Goal: Task Accomplishment & Management: Manage account settings

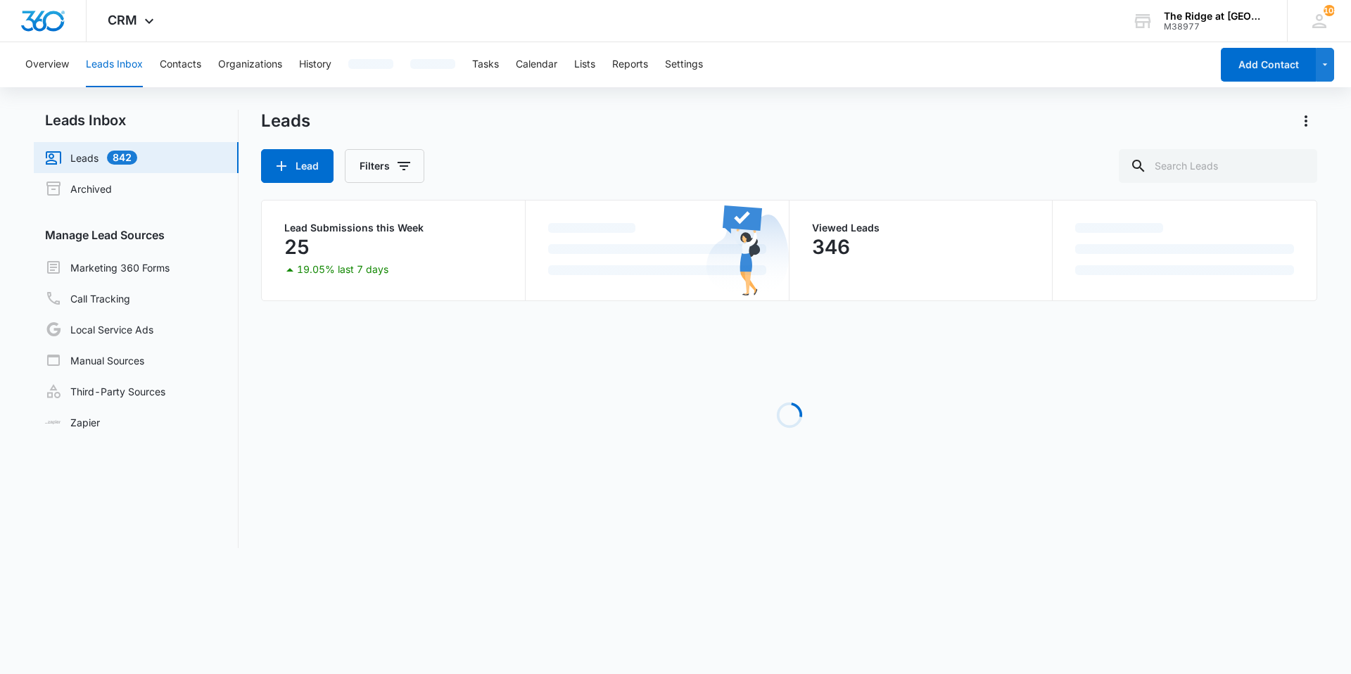
click at [111, 53] on button "Leads Inbox" at bounding box center [114, 64] width 57 height 45
click at [182, 66] on button "Contacts" at bounding box center [181, 64] width 42 height 45
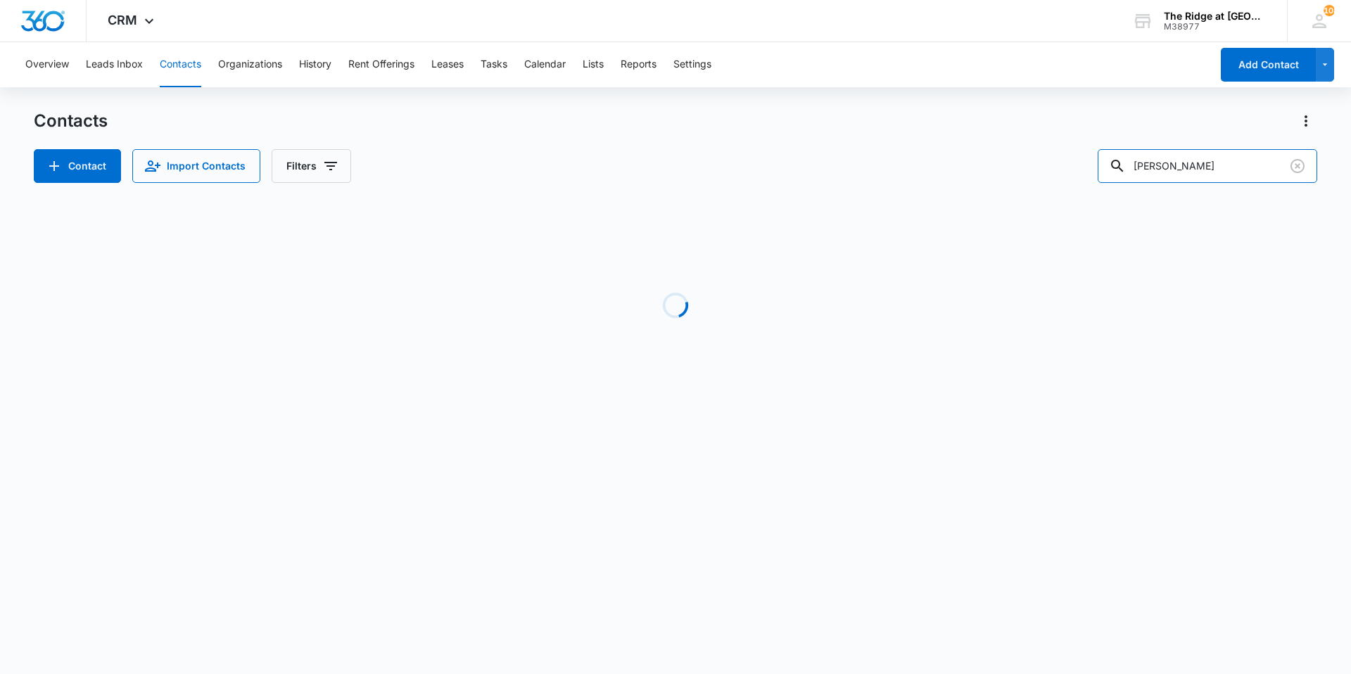
drag, startPoint x: 1224, startPoint y: 161, endPoint x: 1104, endPoint y: 172, distance: 120.1
click at [673, 174] on div "[PERSON_NAME]" at bounding box center [1208, 166] width 220 height 34
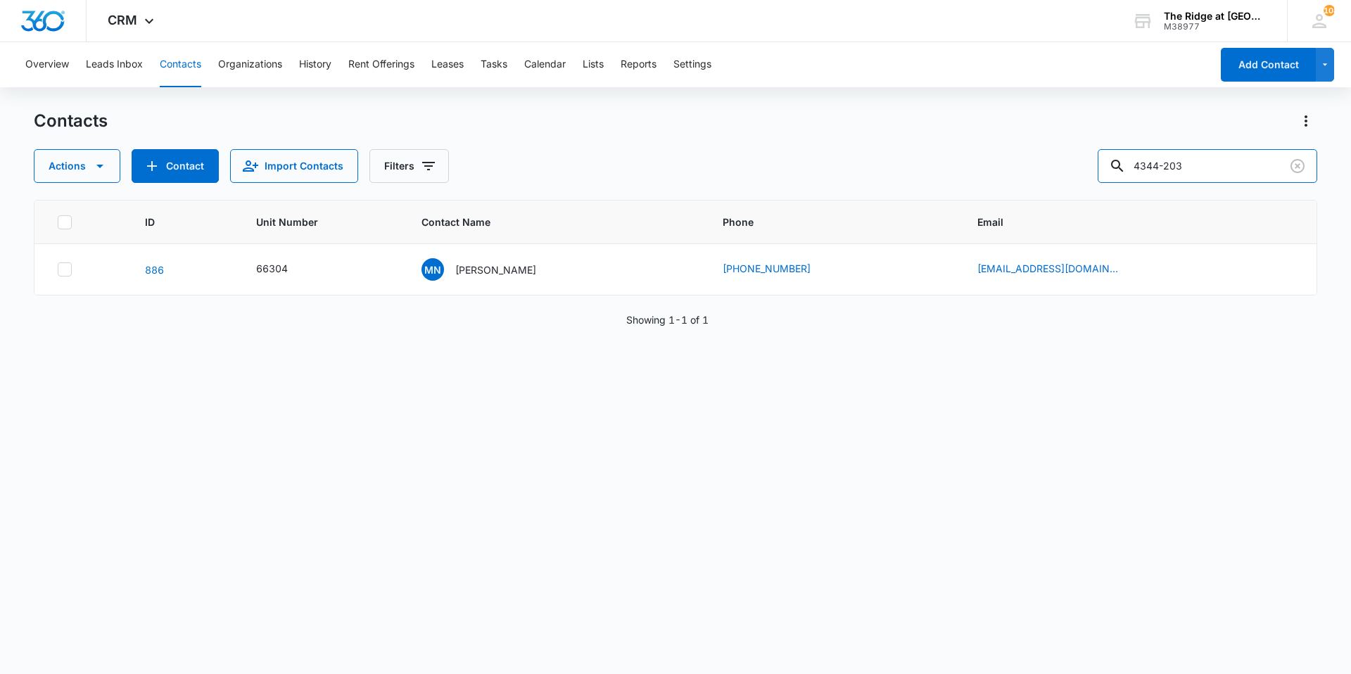
type input "4344-203"
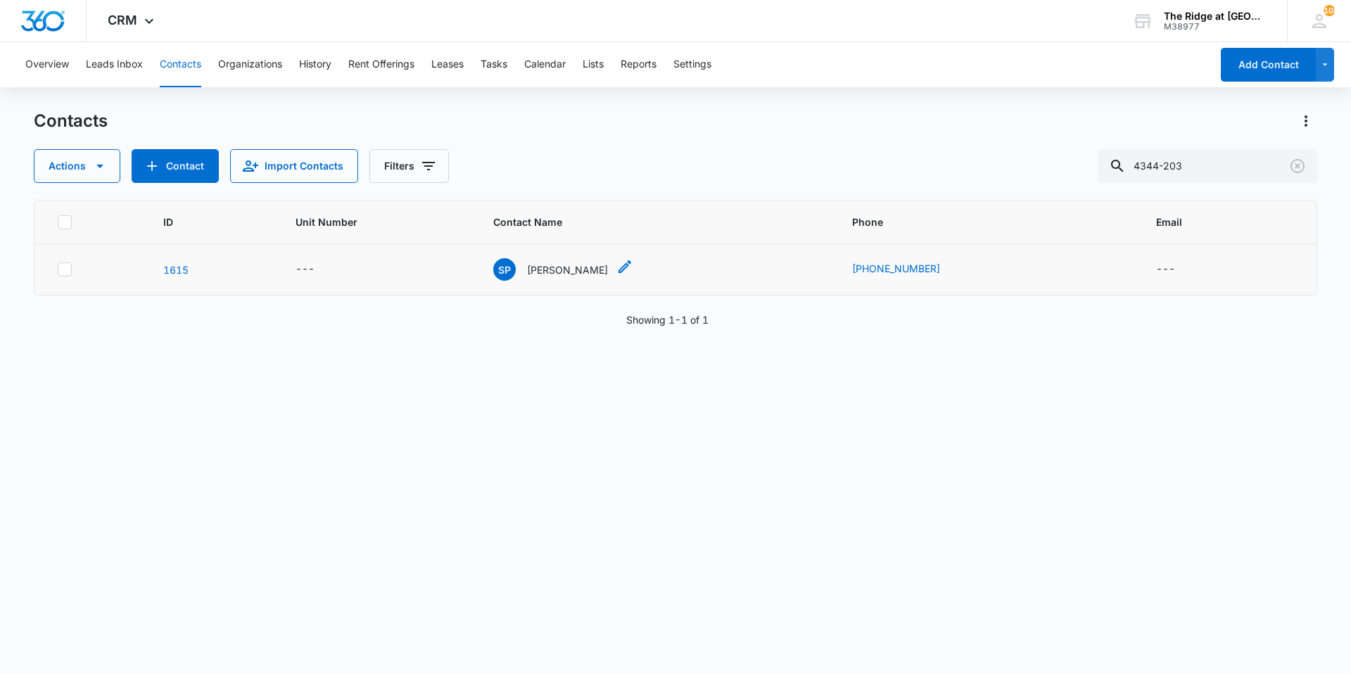
click at [547, 268] on p "[PERSON_NAME]" at bounding box center [567, 269] width 81 height 15
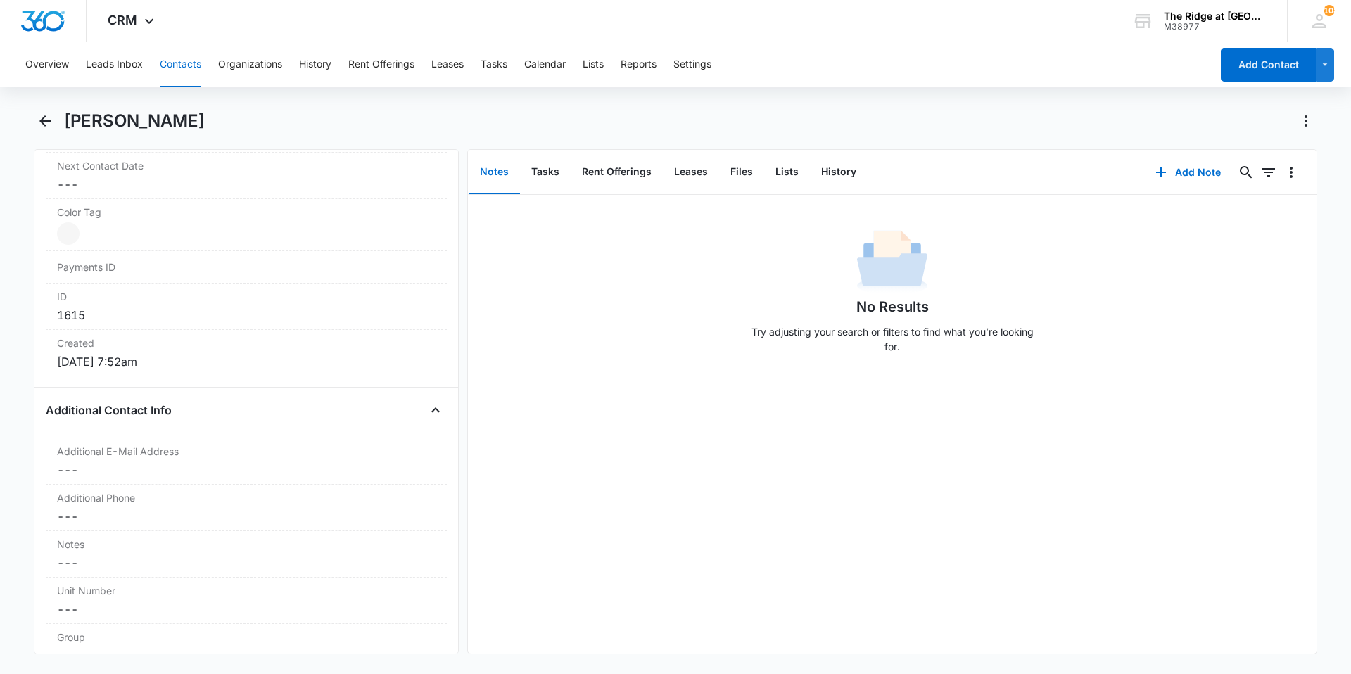
scroll to position [1055, 0]
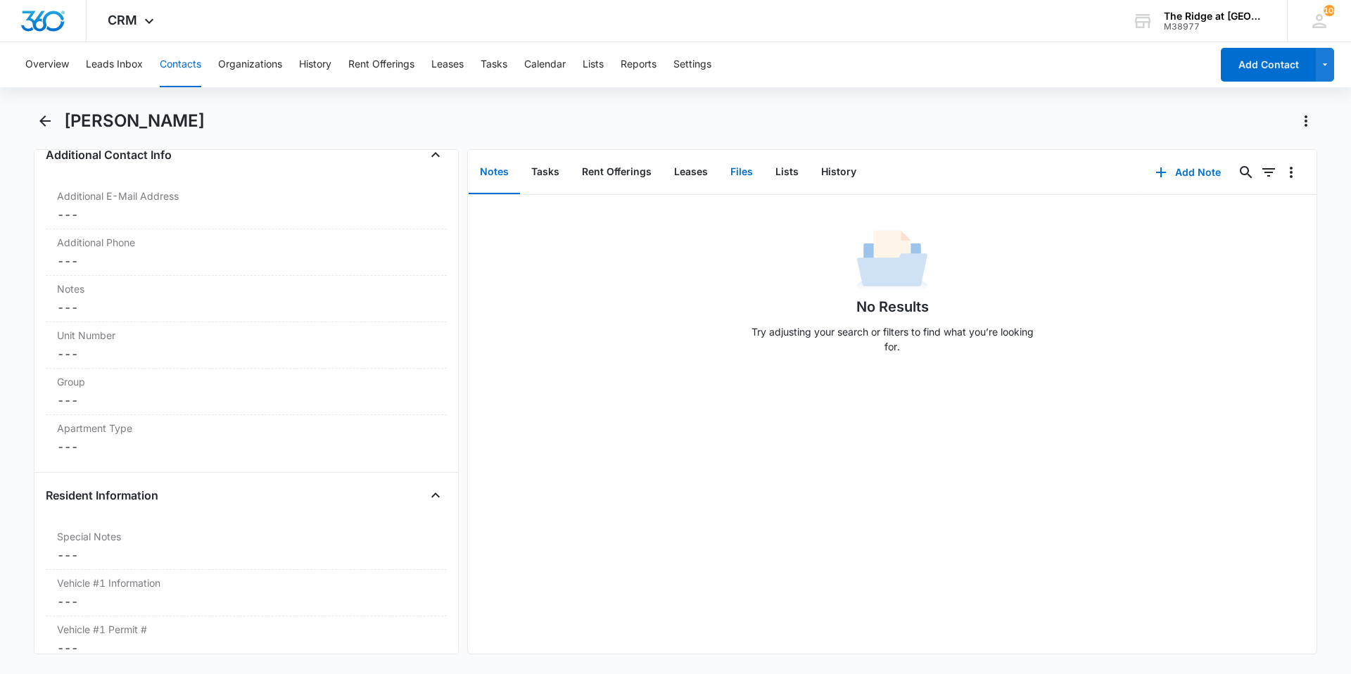
click at [673, 168] on button "Files" at bounding box center [741, 173] width 45 height 44
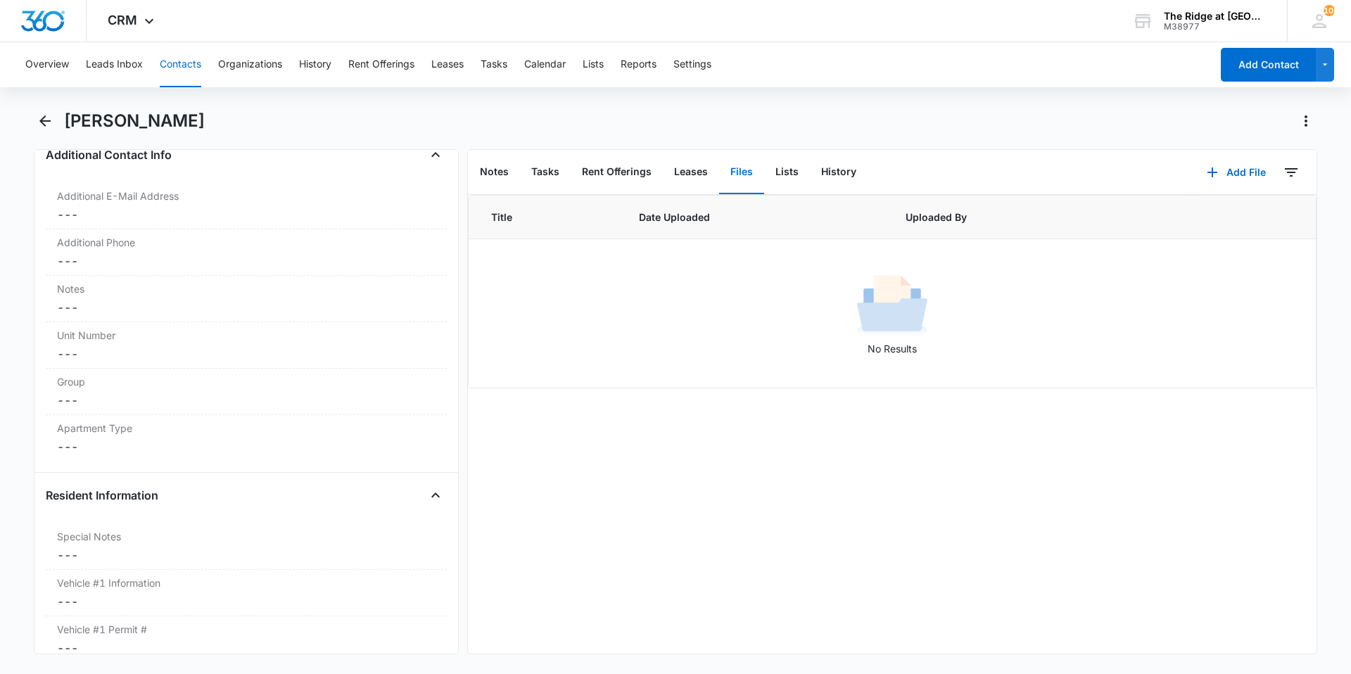
click at [177, 74] on button "Contacts" at bounding box center [181, 64] width 42 height 45
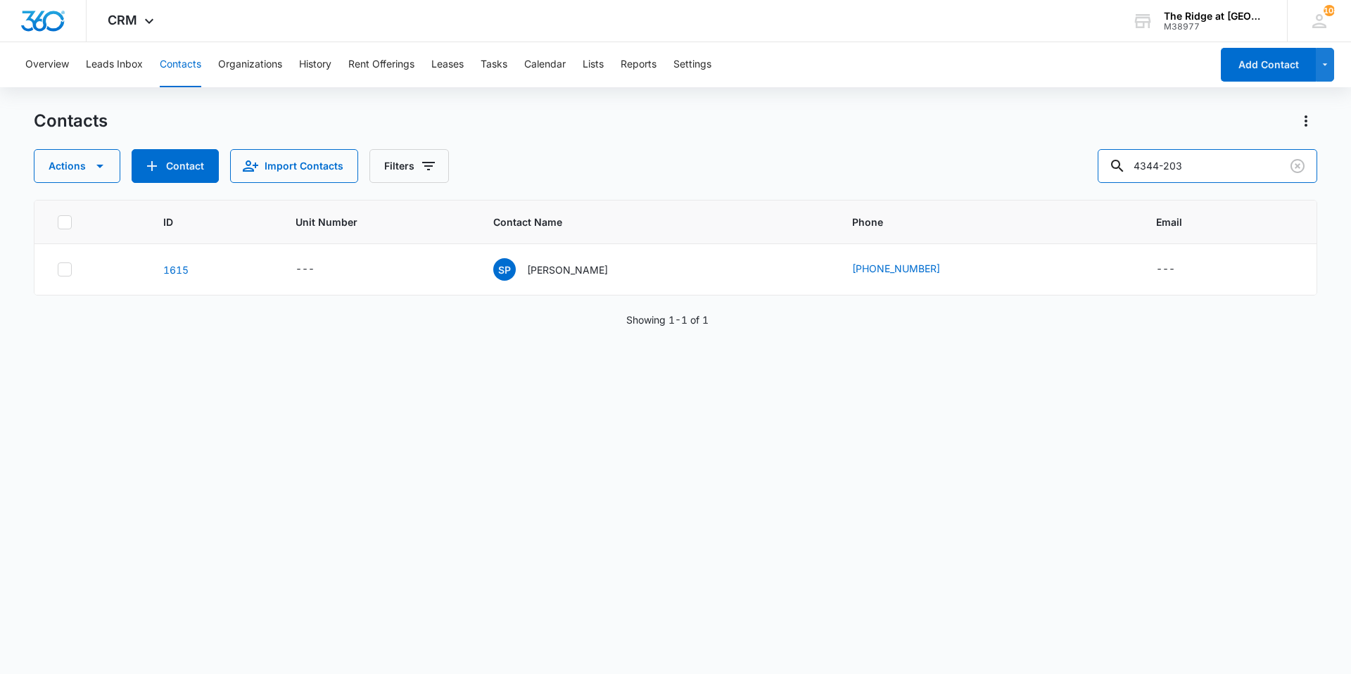
drag, startPoint x: 1205, startPoint y: 166, endPoint x: 1086, endPoint y: 170, distance: 119.7
click at [673, 170] on div "Actions Contact Import Contacts Filters 4344-203" at bounding box center [675, 166] width 1283 height 34
type input "344203"
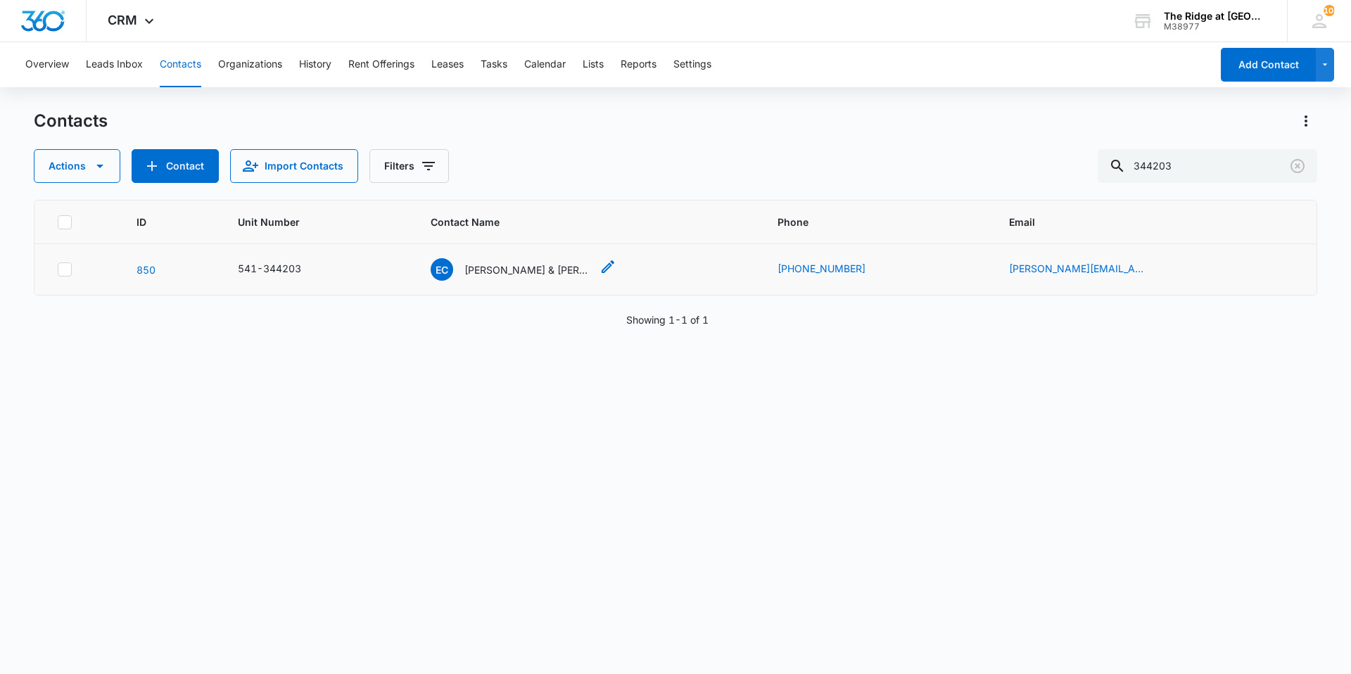
click at [501, 270] on p "[PERSON_NAME] & [PERSON_NAME]" at bounding box center [527, 269] width 127 height 15
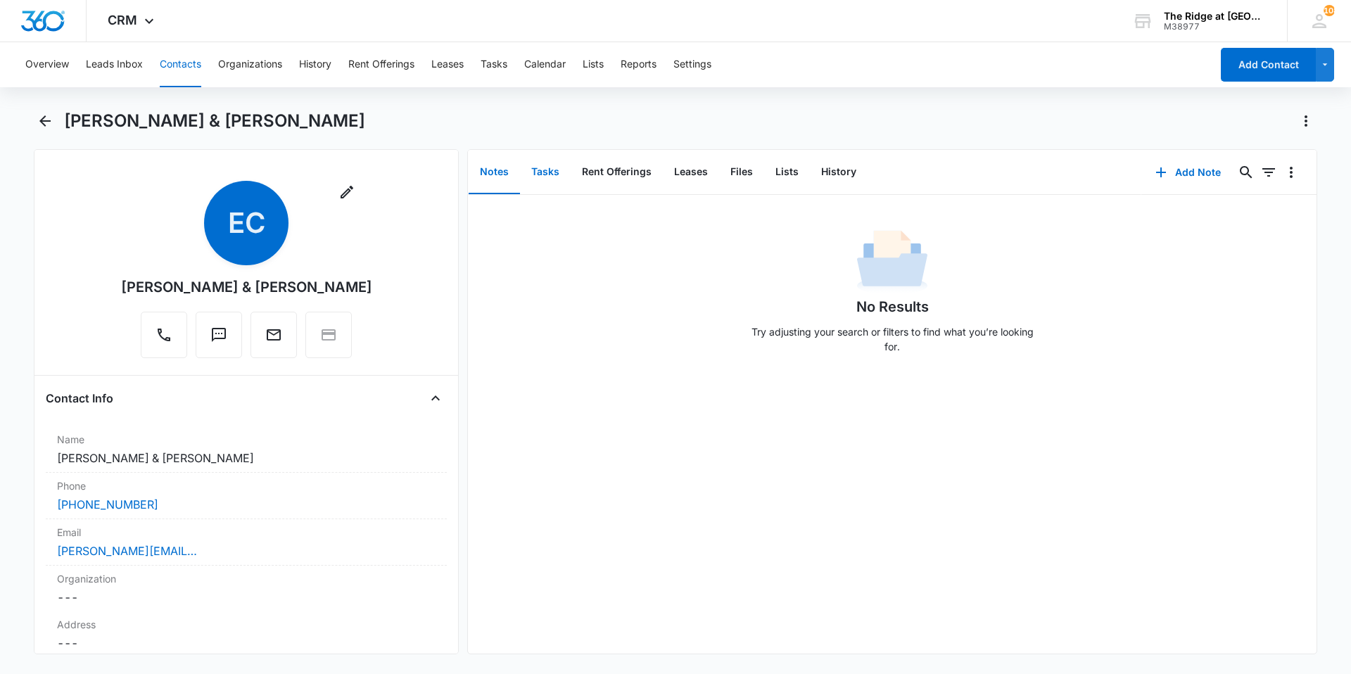
click at [559, 168] on button "Tasks" at bounding box center [545, 173] width 51 height 44
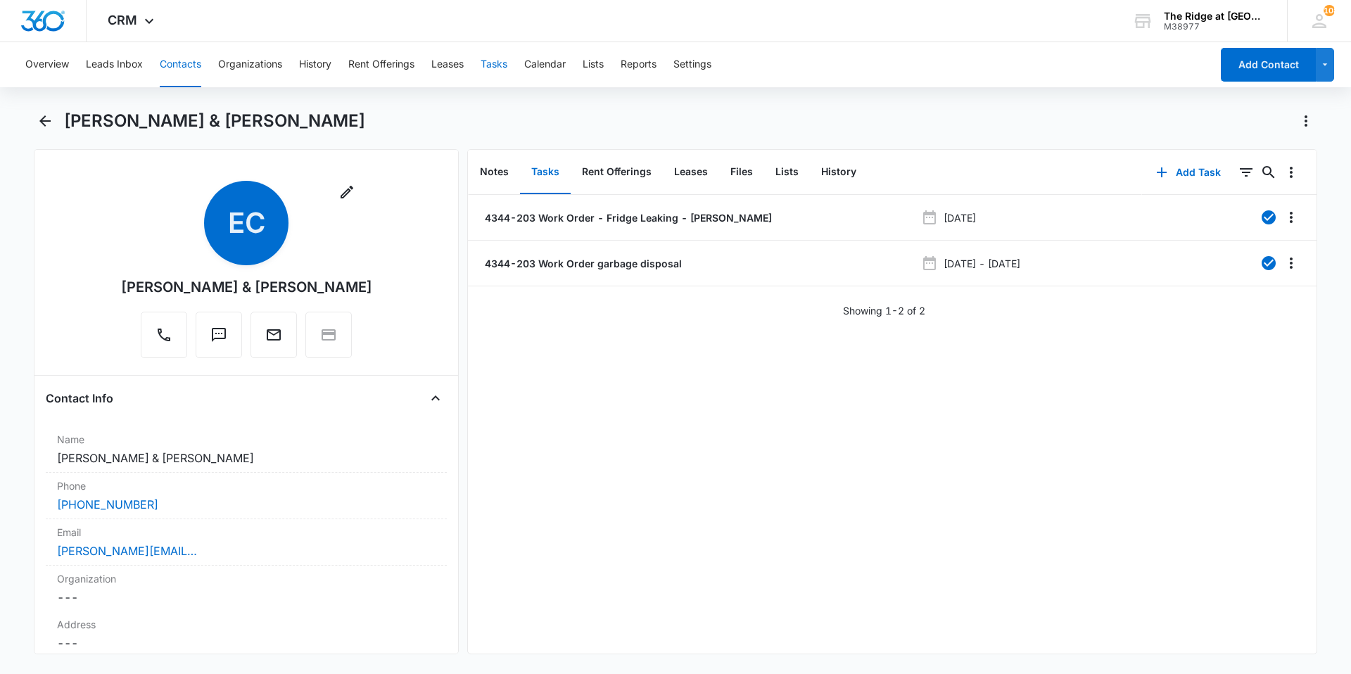
click at [498, 68] on button "Tasks" at bounding box center [494, 64] width 27 height 45
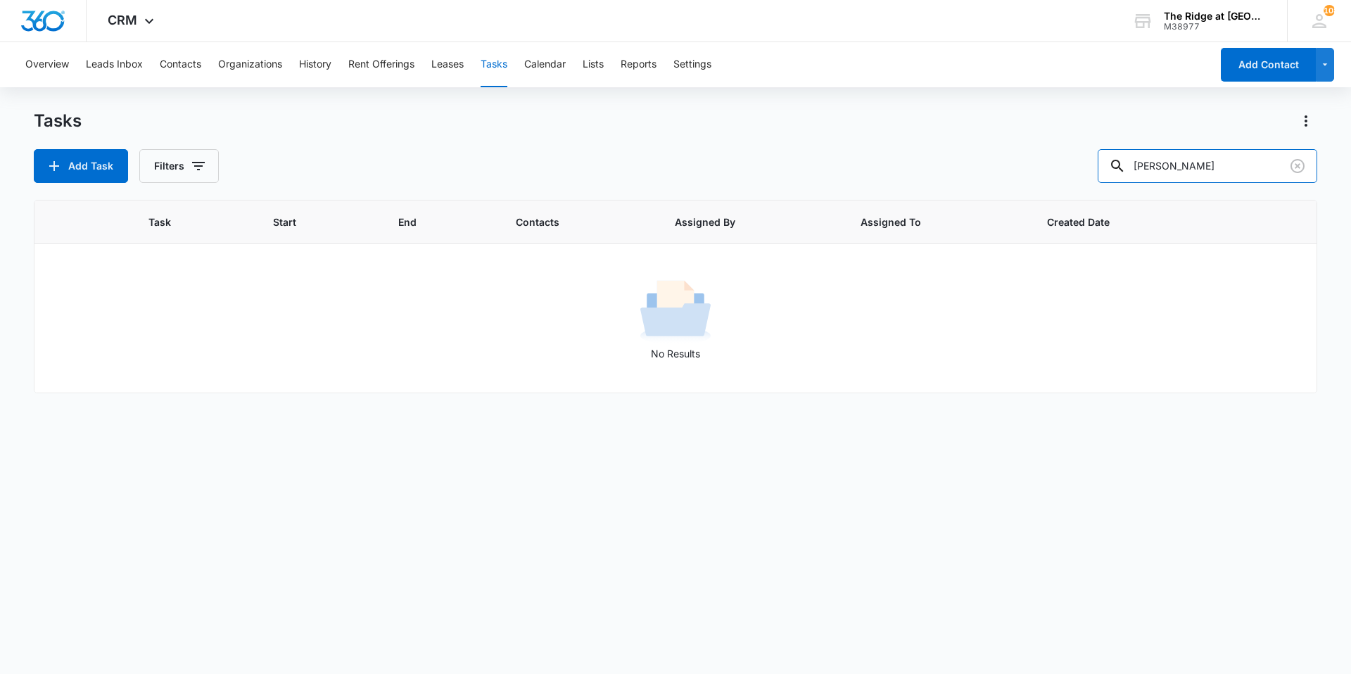
drag, startPoint x: 1198, startPoint y: 167, endPoint x: 1052, endPoint y: 167, distance: 145.7
click at [673, 167] on div "Add Task Filters [PERSON_NAME]" at bounding box center [675, 166] width 1283 height 34
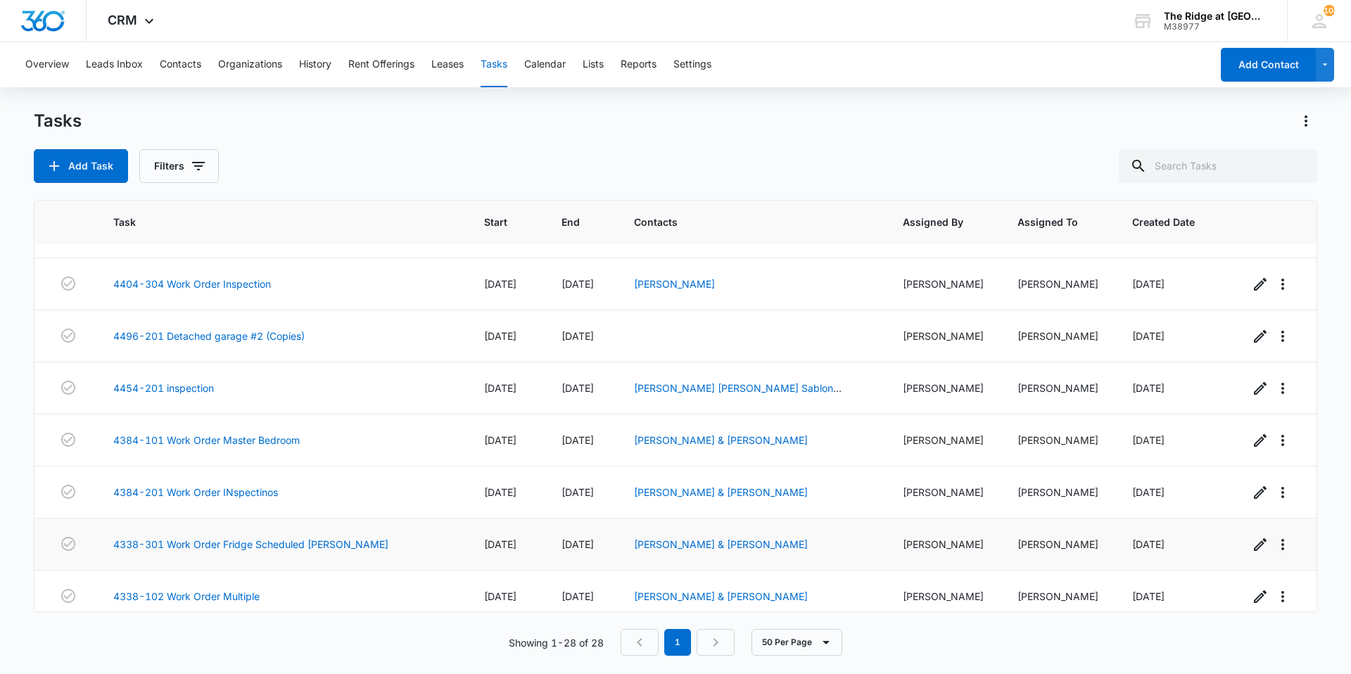
scroll to position [316, 0]
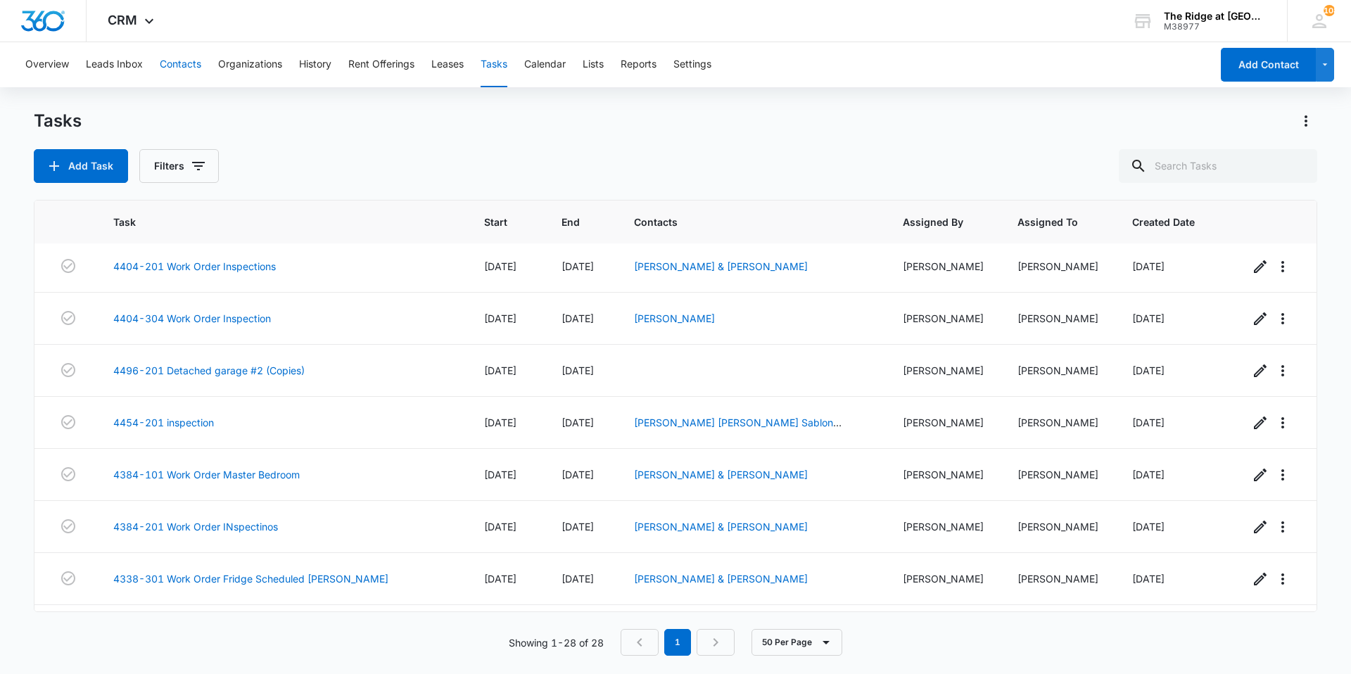
click at [168, 69] on button "Contacts" at bounding box center [181, 64] width 42 height 45
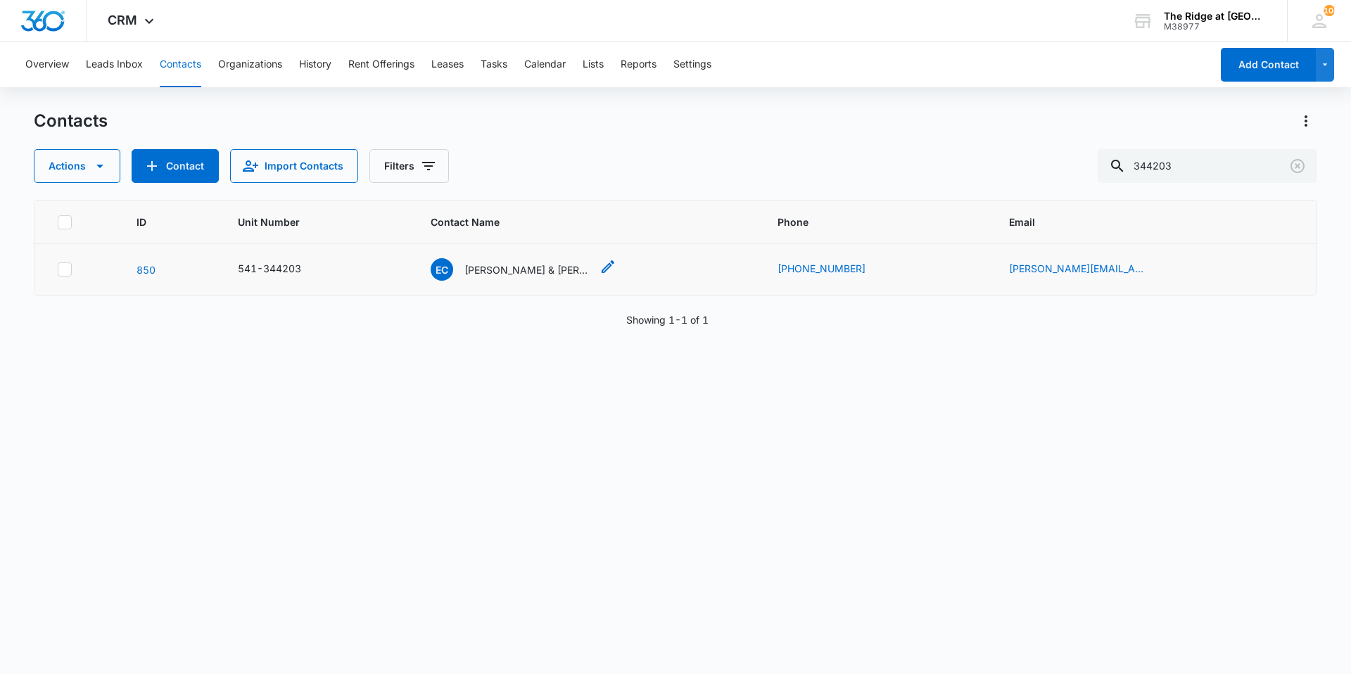
click at [531, 278] on div "EC [PERSON_NAME] & [PERSON_NAME]" at bounding box center [511, 269] width 160 height 23
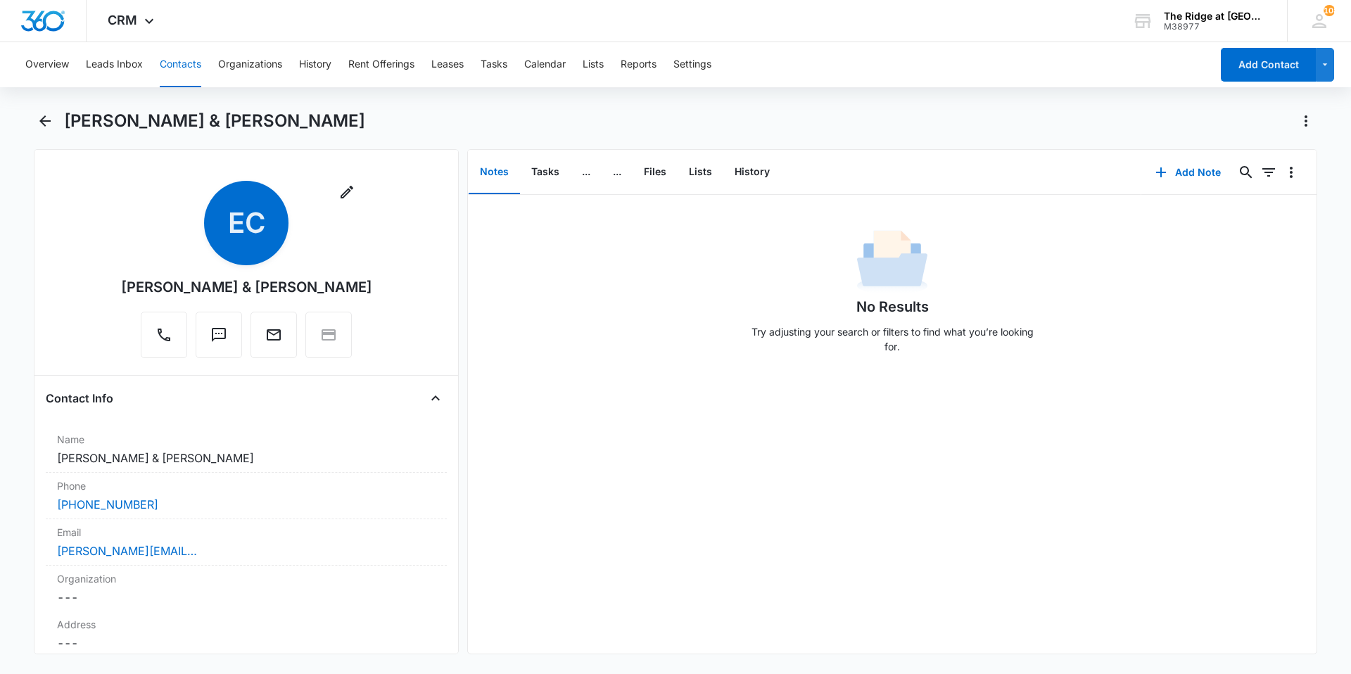
click at [177, 64] on button "Contacts" at bounding box center [181, 64] width 42 height 45
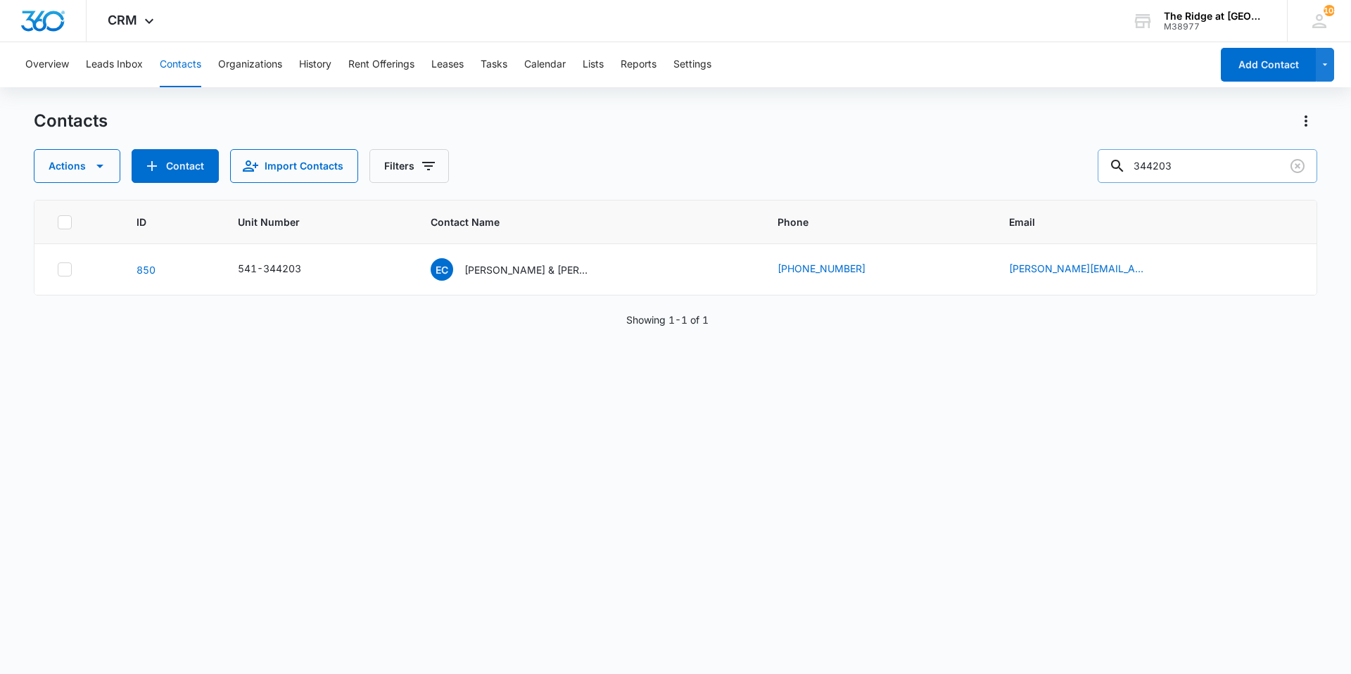
drag, startPoint x: 1194, startPoint y: 172, endPoint x: 1118, endPoint y: 178, distance: 76.3
click at [673, 178] on input "344203" at bounding box center [1208, 166] width 220 height 34
type input "kodi"
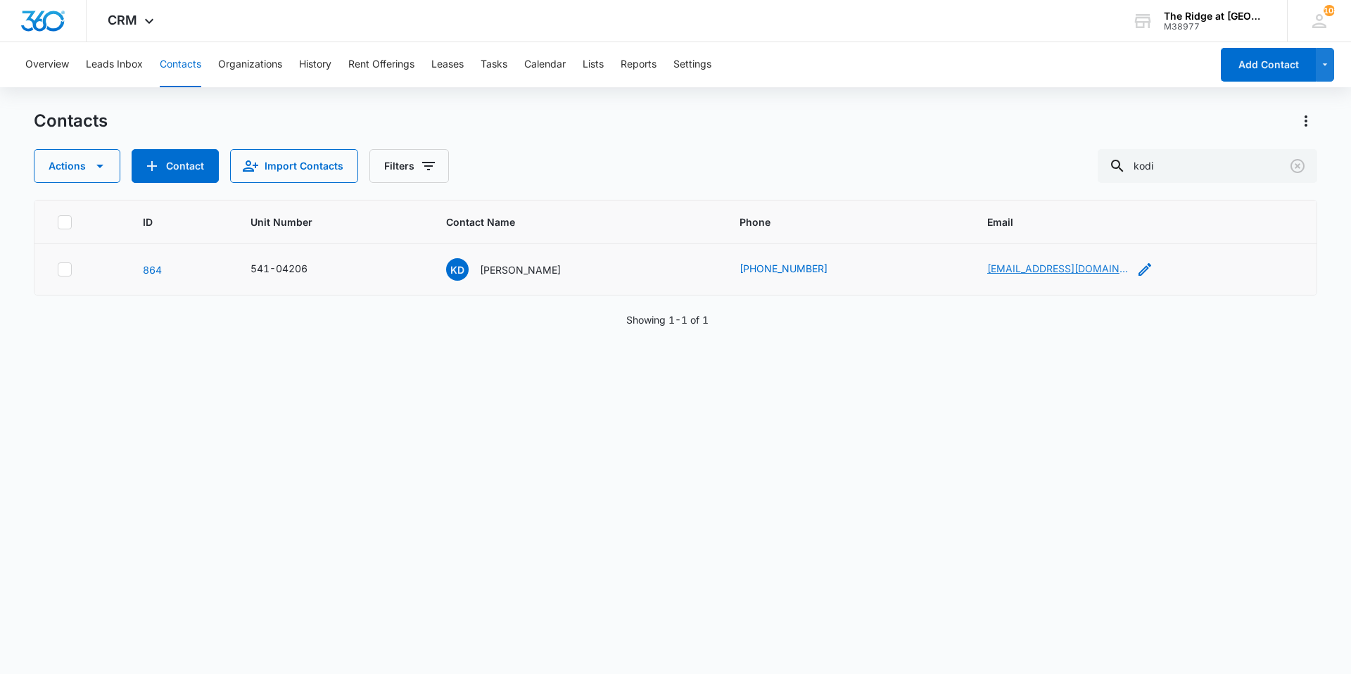
click at [673, 271] on link "[EMAIL_ADDRESS][DOMAIN_NAME]" at bounding box center [1057, 268] width 141 height 15
drag, startPoint x: 1172, startPoint y: 156, endPoint x: 1086, endPoint y: 161, distance: 86.0
click at [673, 161] on div "Actions Contact Import Contacts Filters kodi" at bounding box center [675, 166] width 1283 height 34
type input "jaden"
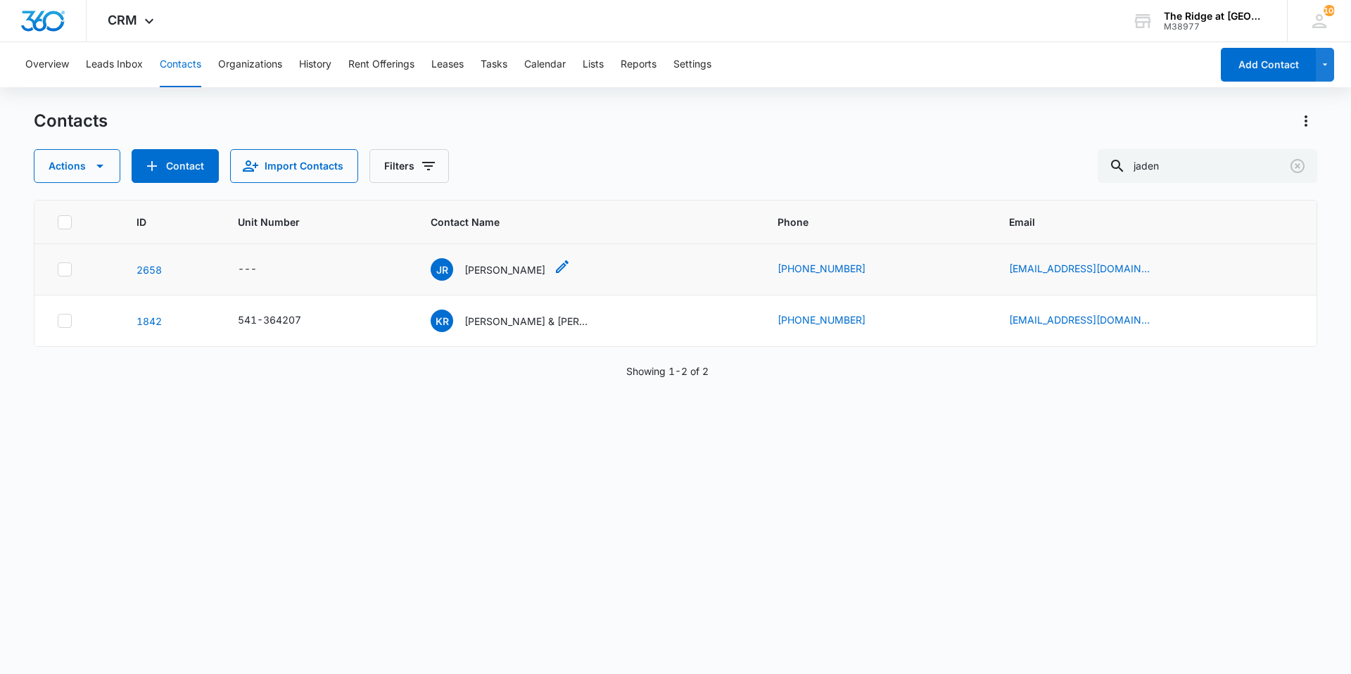
click at [512, 272] on p "[PERSON_NAME]" at bounding box center [504, 269] width 81 height 15
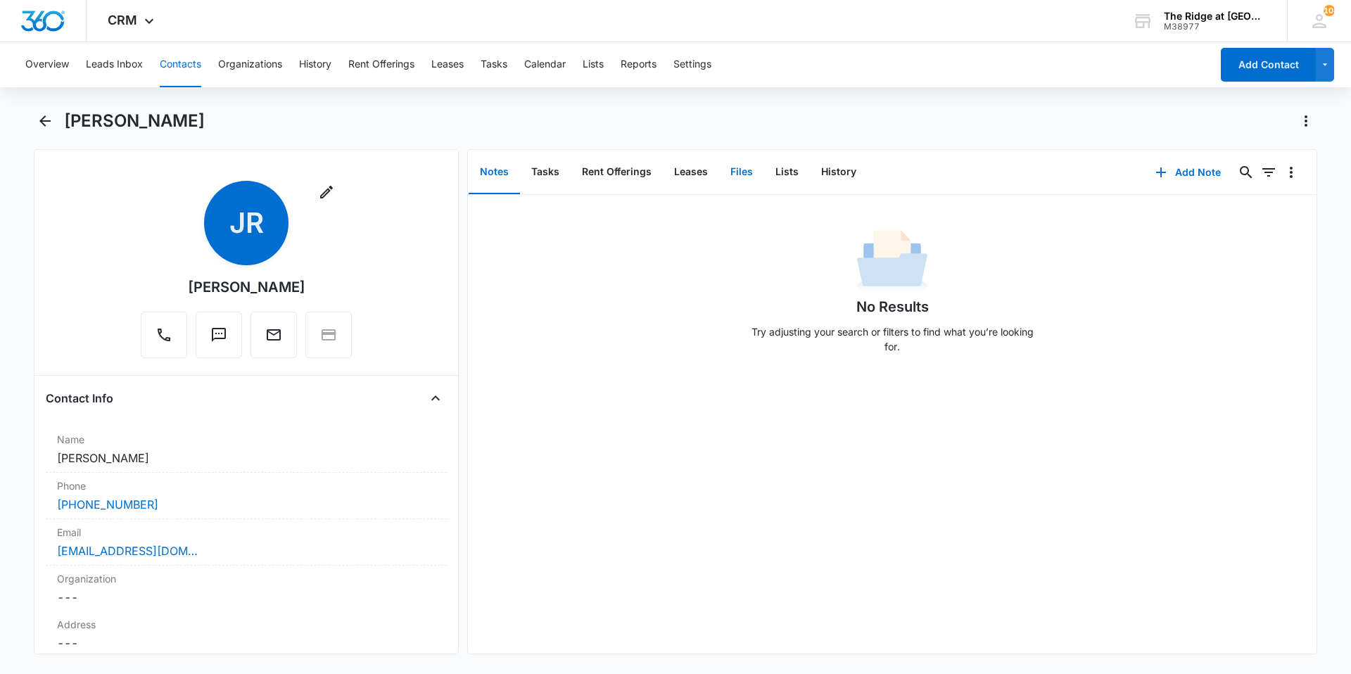
click at [673, 167] on button "Files" at bounding box center [741, 173] width 45 height 44
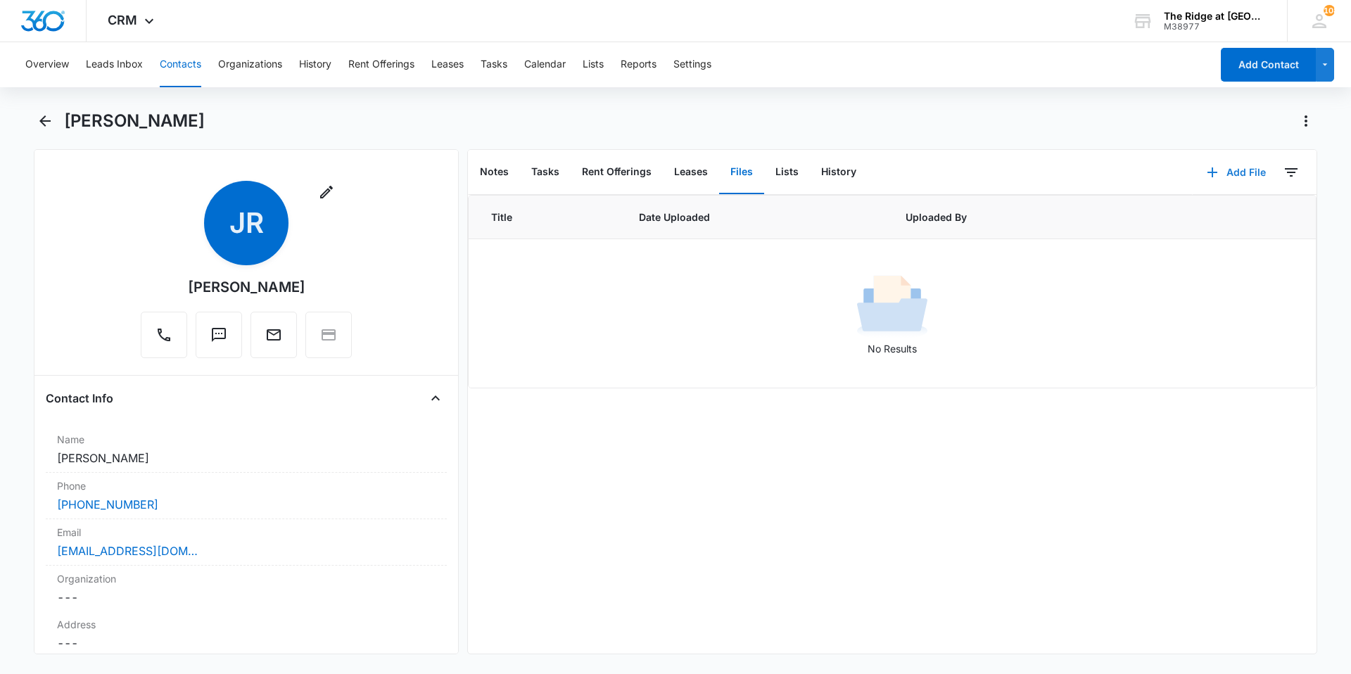
click at [673, 175] on button "Add File" at bounding box center [1236, 173] width 87 height 34
click at [673, 215] on div "Upload Files" at bounding box center [1217, 218] width 56 height 10
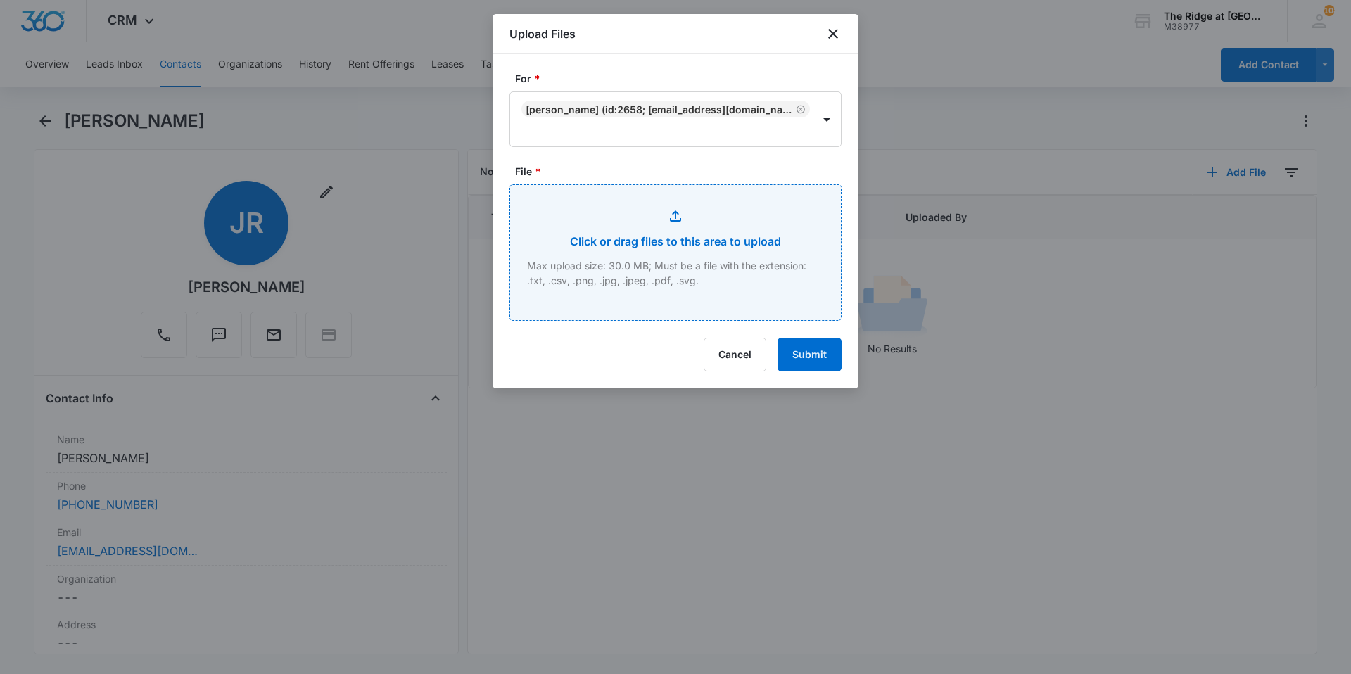
click at [673, 303] on input "File *" at bounding box center [675, 252] width 331 height 135
type input "C:\fakepath\4344-203 Renters INS.pdf"
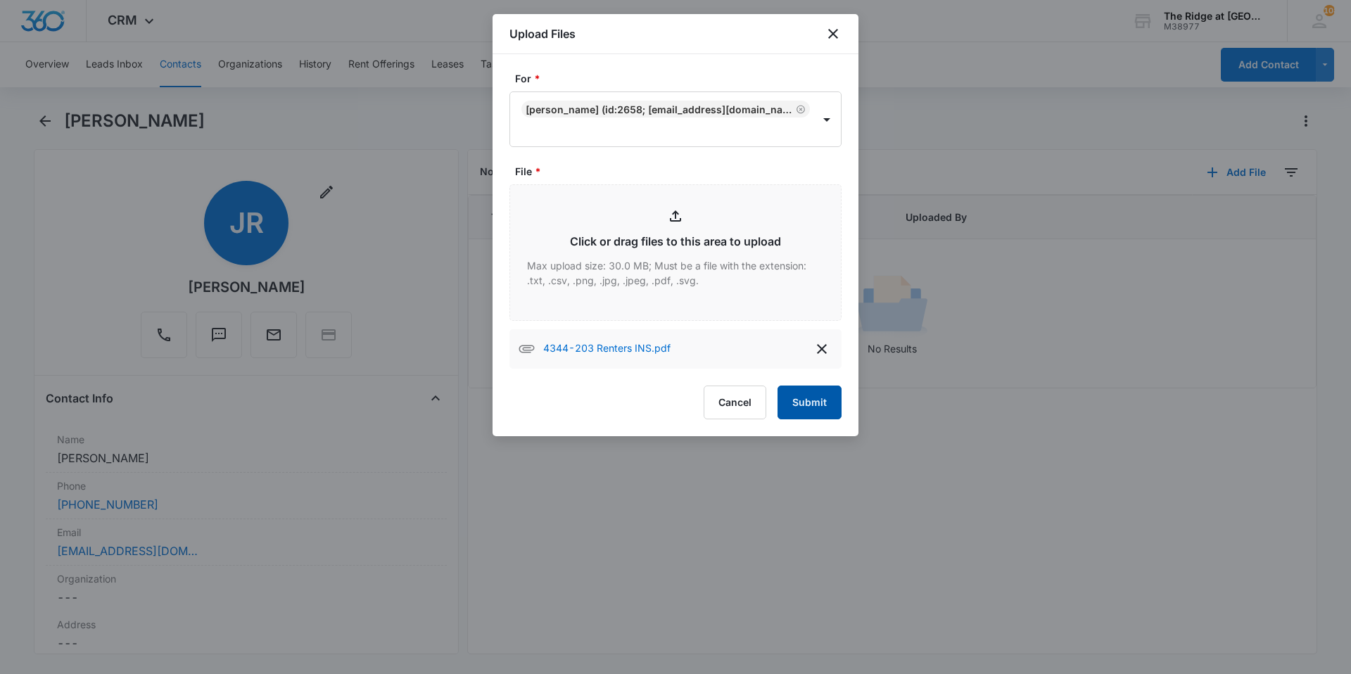
click at [673, 407] on button "Submit" at bounding box center [810, 403] width 64 height 34
